Goal: Information Seeking & Learning: Find specific page/section

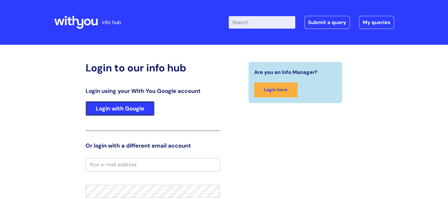
click at [105, 107] on link "Login with Google" at bounding box center [120, 108] width 69 height 15
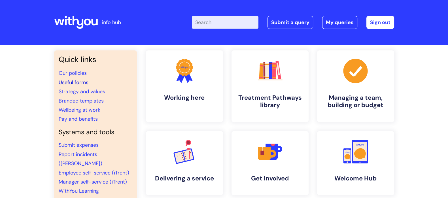
click at [80, 84] on link "Useful forms" at bounding box center [74, 82] width 30 height 7
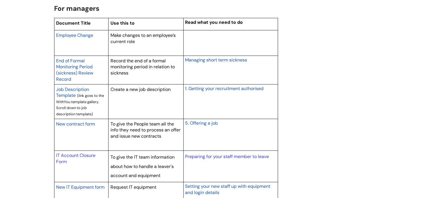
scroll to position [468, 0]
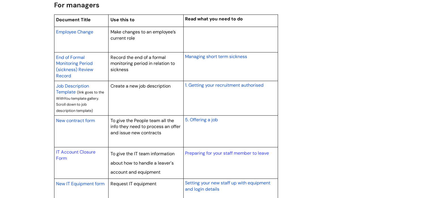
click at [76, 60] on span "End of Formal Monitoring Period (sickness) Review Record" at bounding box center [74, 66] width 37 height 24
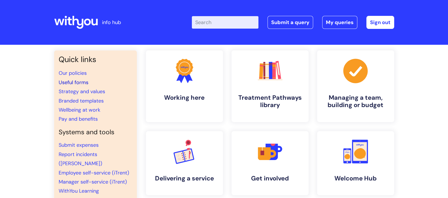
click at [77, 81] on link "Useful forms" at bounding box center [74, 82] width 30 height 7
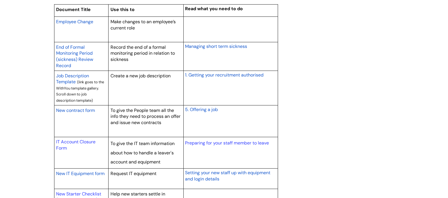
scroll to position [480, 0]
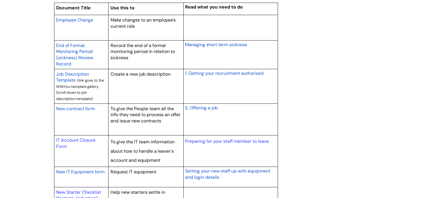
click at [68, 57] on span "End of Formal Monitoring Period (sickness) Review Record" at bounding box center [74, 55] width 37 height 24
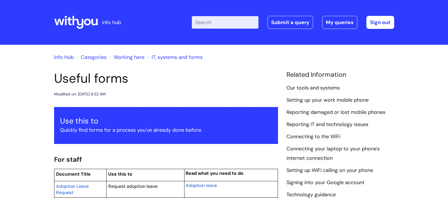
scroll to position [480, 0]
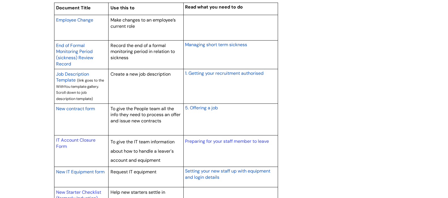
click at [73, 58] on span "End of Formal Monitoring Period (sickness) Review Record" at bounding box center [74, 55] width 37 height 24
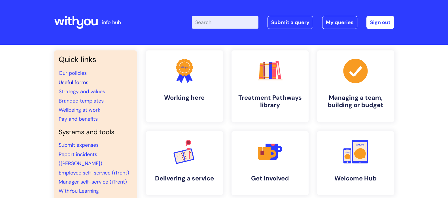
click at [73, 81] on link "Useful forms" at bounding box center [74, 82] width 30 height 7
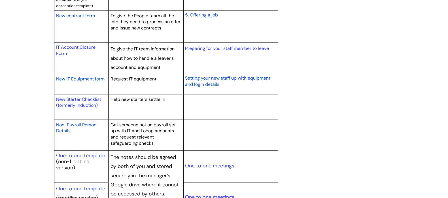
scroll to position [576, 0]
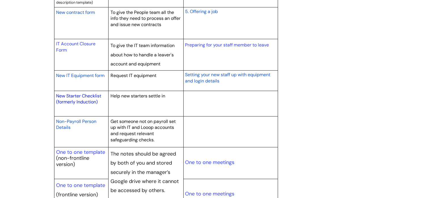
click at [86, 95] on link "New Starter Checklist (formerly Induction)" at bounding box center [78, 99] width 45 height 12
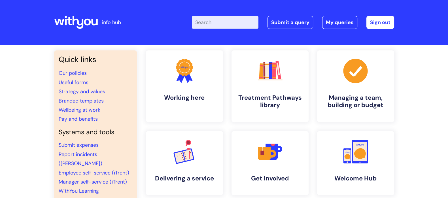
click at [226, 23] on input "Enter your search term here..." at bounding box center [225, 22] width 67 height 12
type input "id badge"
click button "Search" at bounding box center [0, 0] width 0 height 0
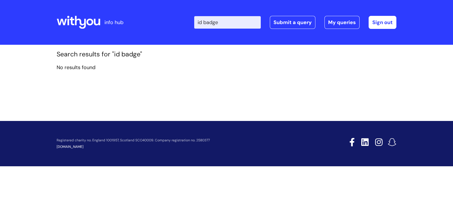
click at [227, 23] on input "id badge" at bounding box center [227, 22] width 67 height 12
type input "id"
click button "Search" at bounding box center [0, 0] width 0 height 0
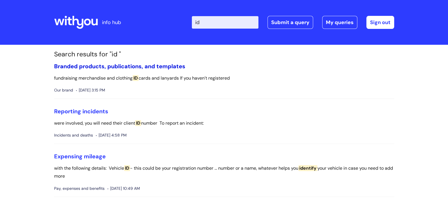
click at [163, 66] on link "Branded products, publications, and templates" at bounding box center [119, 66] width 131 height 7
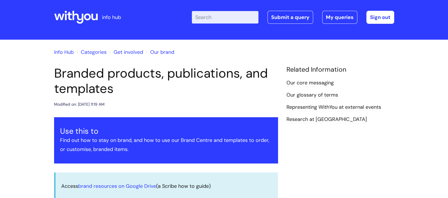
scroll to position [4, 0]
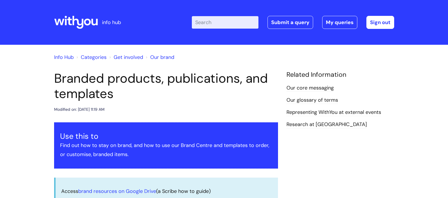
scroll to position [4, 0]
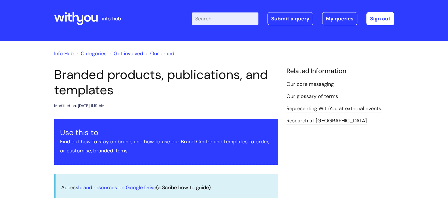
click at [65, 54] on link "Info Hub" at bounding box center [64, 53] width 20 height 7
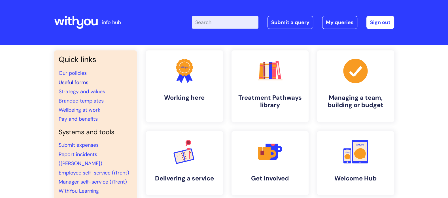
click at [71, 82] on link "Useful forms" at bounding box center [74, 82] width 30 height 7
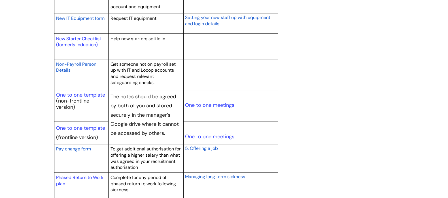
scroll to position [625, 0]
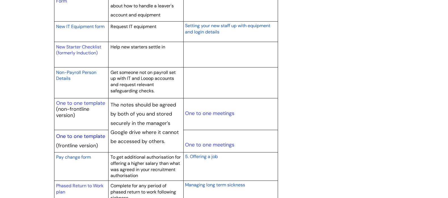
click at [85, 134] on link "One to one template" at bounding box center [80, 136] width 49 height 7
